Goal: Task Accomplishment & Management: Manage account settings

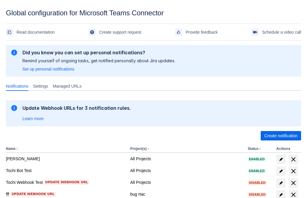
click at [281, 136] on span "Create notification" at bounding box center [280, 135] width 33 height 9
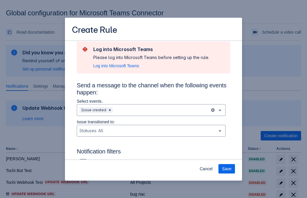
type input "RuleName-675780New Rule (41)"
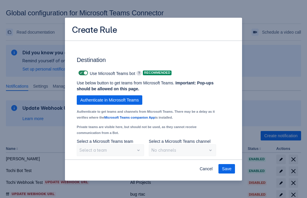
scroll to position [490, 0]
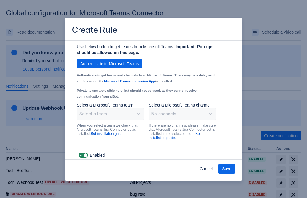
click at [110, 64] on span "Authenticate in Microsoft Teams" at bounding box center [109, 63] width 58 height 9
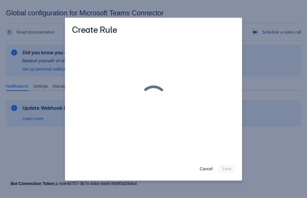
scroll to position [0, 0]
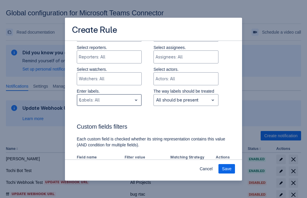
type input "675780_label"
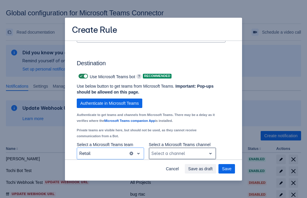
click at [182, 154] on div "Scrollable content" at bounding box center [178, 153] width 53 height 7
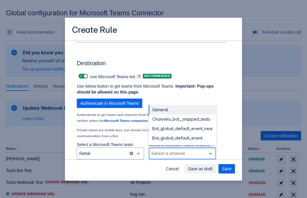
click at [182, 138] on div "Bot_global_default_event" at bounding box center [182, 137] width 67 height 9
click at [213, 169] on span "Save as draft" at bounding box center [200, 168] width 25 height 9
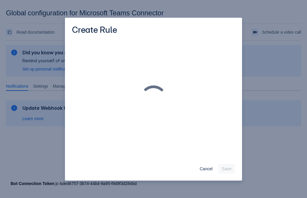
scroll to position [0, 0]
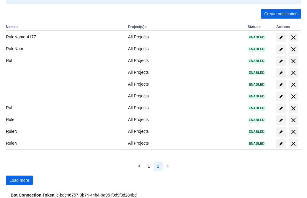
click at [19, 180] on span "Load more" at bounding box center [19, 180] width 20 height 9
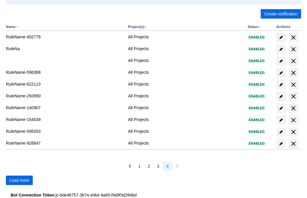
click at [19, 180] on span "Load more" at bounding box center [19, 180] width 20 height 9
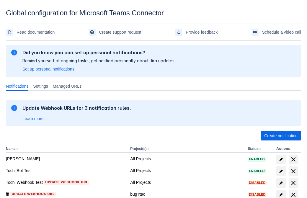
scroll to position [122, 0]
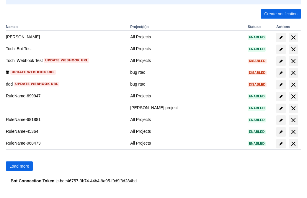
click at [19, 166] on span "Load more" at bounding box center [19, 166] width 20 height 9
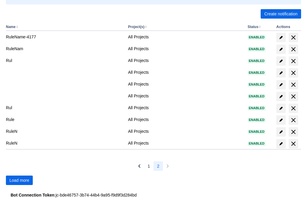
click at [19, 180] on span "Load more" at bounding box center [19, 180] width 20 height 9
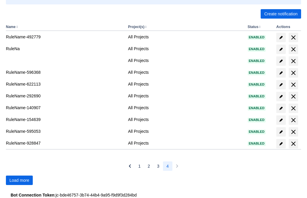
click at [19, 180] on span "Load more" at bounding box center [19, 180] width 20 height 9
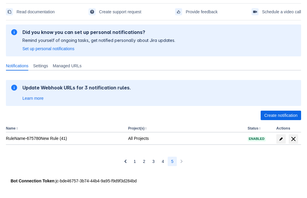
click at [293, 139] on span "delete" at bounding box center [293, 139] width 7 height 7
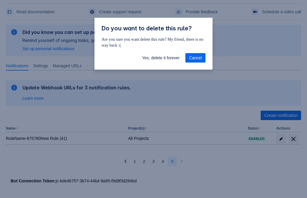
click at [161, 58] on span "Yes, delete it forever" at bounding box center [161, 57] width 38 height 9
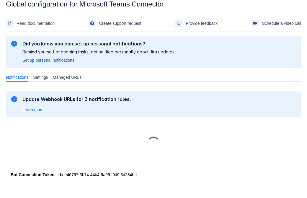
scroll to position [9, 0]
